Goal: Transaction & Acquisition: Download file/media

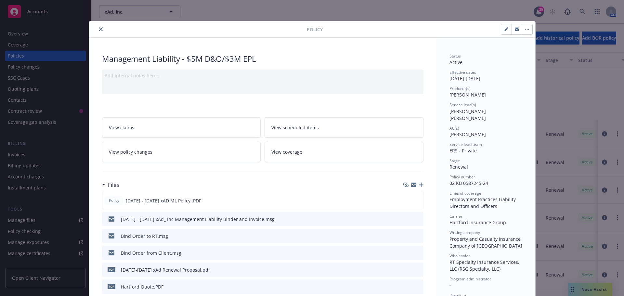
scroll to position [84, 0]
click at [99, 29] on icon "close" at bounding box center [101, 29] width 4 height 4
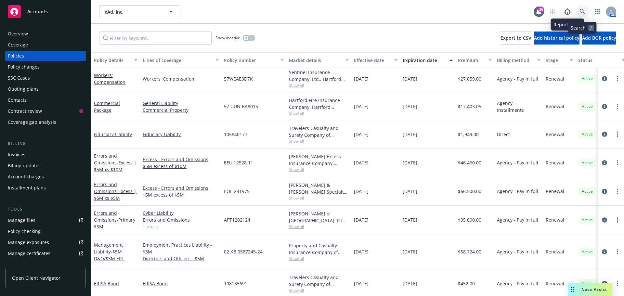
click at [578, 11] on link at bounding box center [582, 11] width 13 height 13
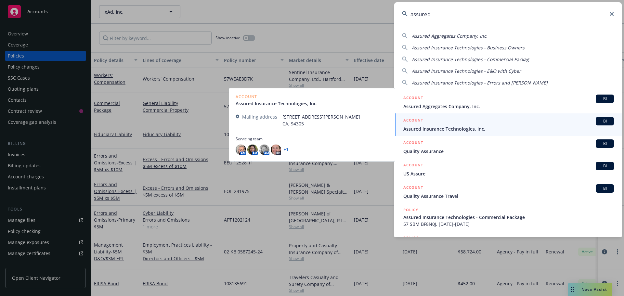
type input "assured"
click at [601, 120] on span "BI" at bounding box center [604, 121] width 13 height 6
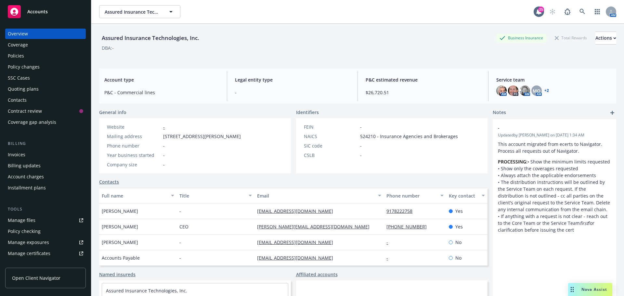
click at [16, 55] on div "Policies" at bounding box center [16, 56] width 16 height 10
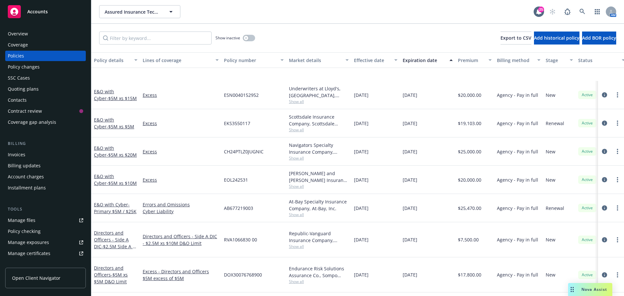
scroll to position [130, 0]
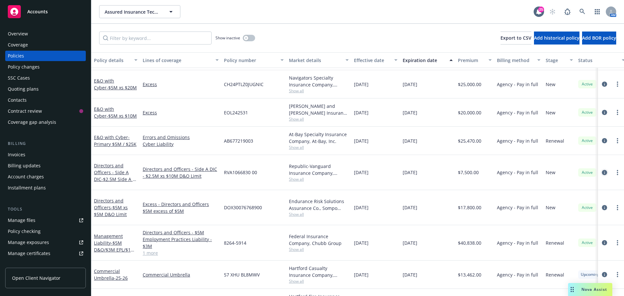
click at [602, 170] on icon "circleInformation" at bounding box center [604, 172] width 5 height 5
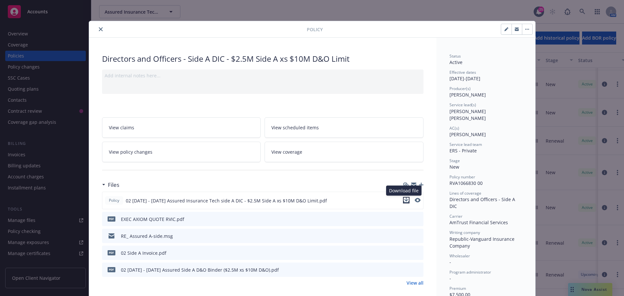
click at [404, 200] on icon "download file" at bounding box center [406, 200] width 5 height 5
